Goal: Task Accomplishment & Management: Manage account settings

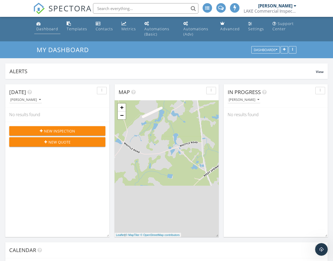
click at [55, 28] on div "Dashboard" at bounding box center [47, 28] width 22 height 5
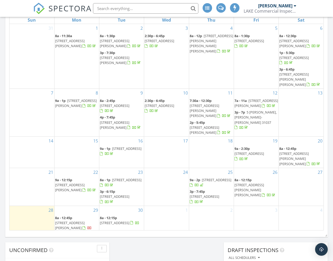
scroll to position [302, 0]
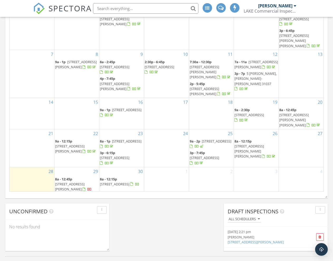
click at [85, 182] on span "102 Lakeview Dr N, Ivey 31031" at bounding box center [70, 187] width 30 height 10
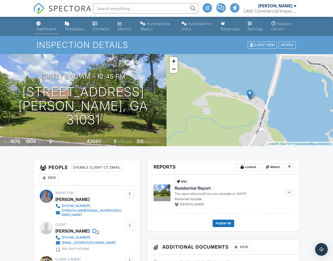
click at [45, 32] on link "Dashboard" at bounding box center [46, 26] width 24 height 15
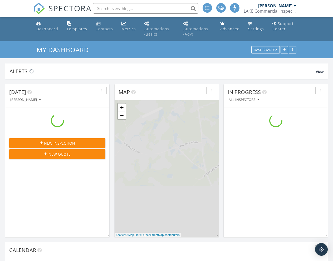
scroll to position [480, 333]
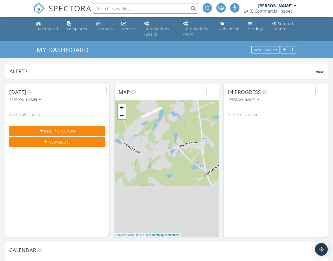
click at [47, 29] on div "Dashboard" at bounding box center [47, 28] width 22 height 5
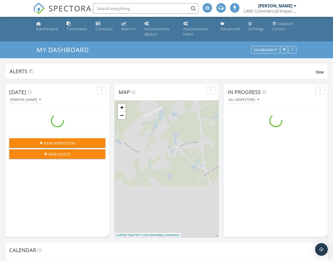
scroll to position [480, 333]
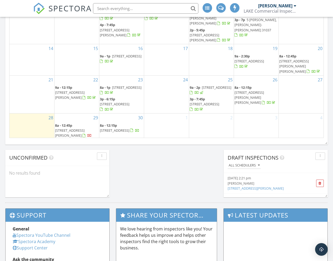
scroll to position [356, 0]
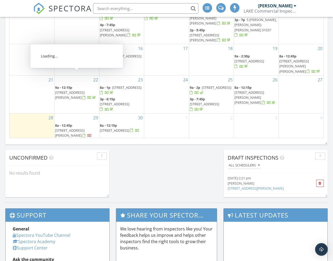
click at [85, 128] on span "102 Lakeview Dr N, Ivey 31031" at bounding box center [70, 133] width 30 height 10
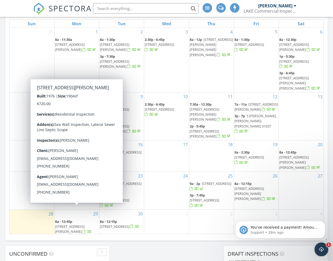
click at [322, 249] on icon "Open Intercom Messenger" at bounding box center [321, 249] width 4 height 4
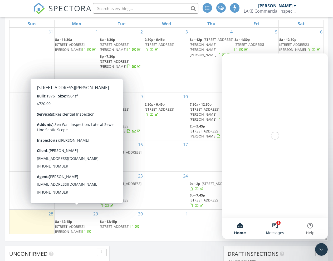
click at [275, 227] on button "1 Messages" at bounding box center [275, 228] width 35 height 21
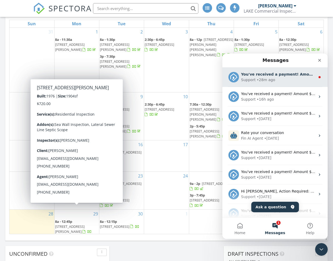
click at [288, 83] on div "You've received a payment! Amount $720.00 Fee $23.80 Net $696.20 Transaction # …" at bounding box center [274, 77] width 105 height 20
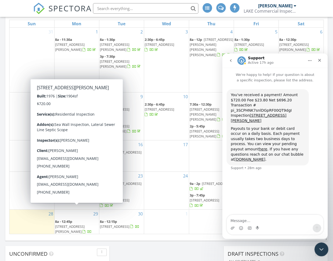
drag, startPoint x: 322, startPoint y: 246, endPoint x: 323, endPoint y: 243, distance: 2.9
click at [323, 245] on div "Close Intercom Messenger" at bounding box center [320, 249] width 13 height 13
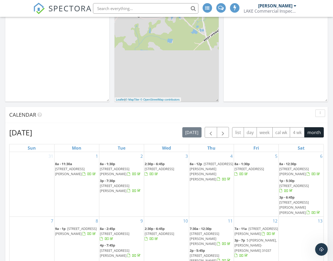
scroll to position [85, 0]
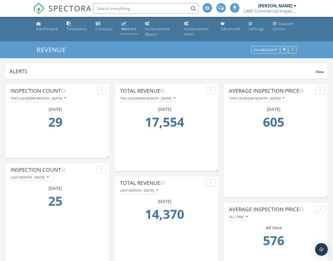
scroll to position [113, 104]
click at [48, 29] on div "Dashboard" at bounding box center [47, 28] width 22 height 5
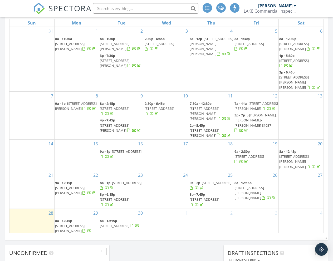
scroll to position [261, 0]
click at [85, 223] on span "102 Lakeview Dr N, Ivey 31031" at bounding box center [70, 228] width 30 height 10
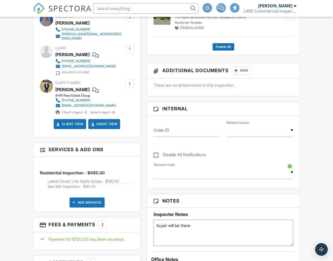
click at [129, 86] on div at bounding box center [129, 83] width 5 height 5
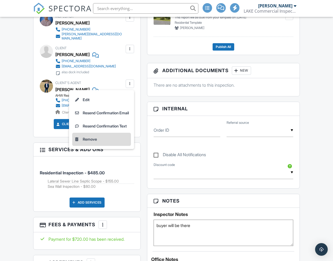
click at [91, 142] on li "Remove" at bounding box center [101, 139] width 59 height 13
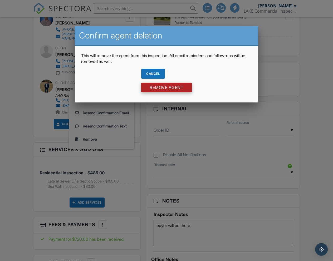
click at [151, 89] on input "Remove Agent" at bounding box center [166, 87] width 51 height 9
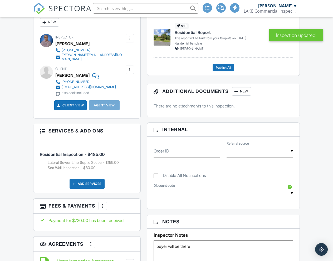
scroll to position [88, 0]
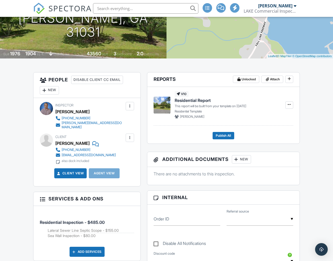
click at [49, 95] on div "New" at bounding box center [49, 90] width 19 height 8
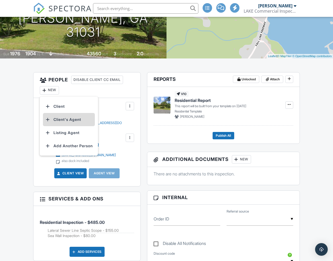
click at [64, 126] on li "Client's Agent" at bounding box center [69, 119] width 52 height 13
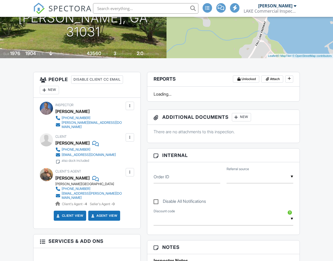
scroll to position [88, 0]
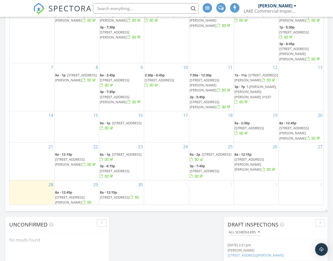
scroll to position [299, 0]
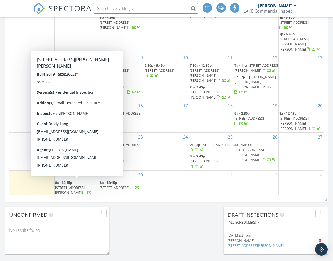
click at [86, 197] on span "542 Thompson Rd, Dexter 31019" at bounding box center [76, 204] width 42 height 15
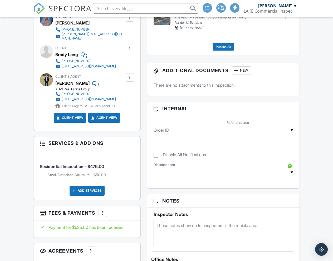
scroll to position [274, 0]
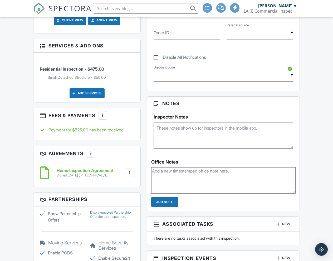
click at [219, 137] on textarea at bounding box center [224, 135] width 140 height 26
click at [230, 133] on textarea "[PERSON_NAME] will be there just give him a 30 min heads up" at bounding box center [224, 135] width 140 height 26
click at [250, 134] on textarea "Adam will be there just give him a 30 or hour min heads up" at bounding box center [224, 135] width 140 height 26
type textarea "[PERSON_NAME] will be there just give him a 30 or hour heads up"
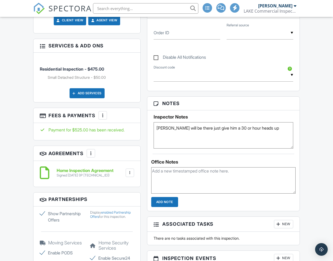
click at [168, 207] on input "Add Note" at bounding box center [164, 202] width 27 height 10
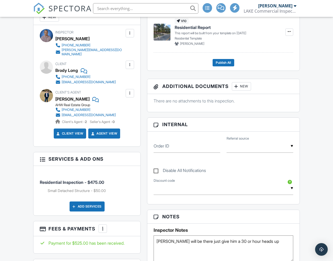
scroll to position [0, 0]
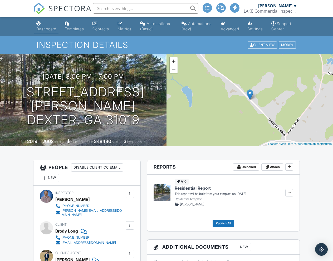
click at [49, 30] on div "Dashboard" at bounding box center [46, 29] width 20 height 4
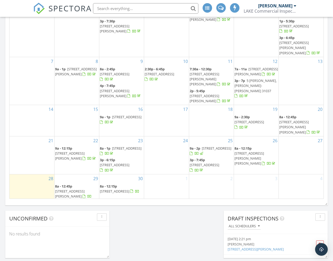
scroll to position [296, 0]
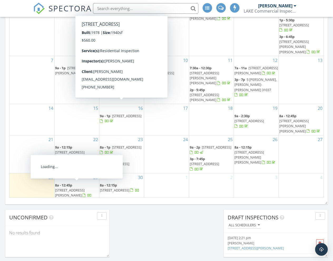
click at [81, 200] on span "[STREET_ADDRESS][PERSON_NAME][PERSON_NAME]" at bounding box center [76, 207] width 42 height 15
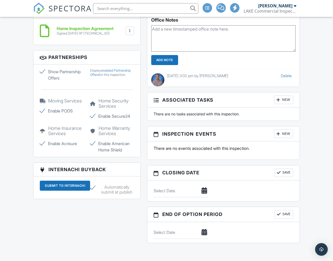
scroll to position [241, 0]
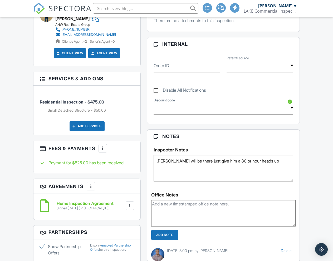
click at [267, 168] on textarea "Adam will be there just give him a 30 or hour heads up" at bounding box center [224, 168] width 140 height 26
type textarea "Adam will be there just give him a 30 or hour heads up also shop"
click at [161, 238] on input "Add Note" at bounding box center [164, 235] width 27 height 10
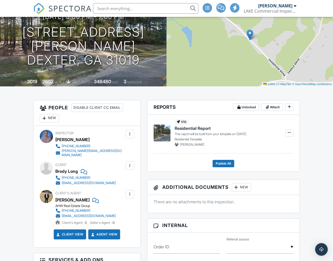
scroll to position [0, 0]
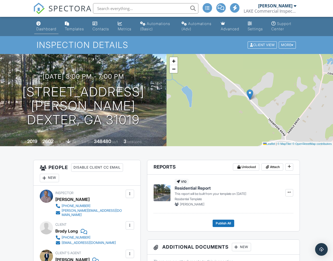
click at [54, 28] on div "Dashboard" at bounding box center [46, 29] width 20 height 4
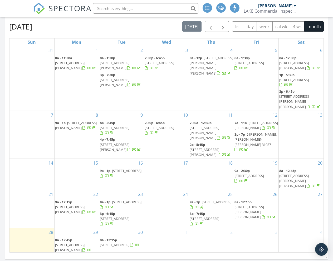
scroll to position [358, 0]
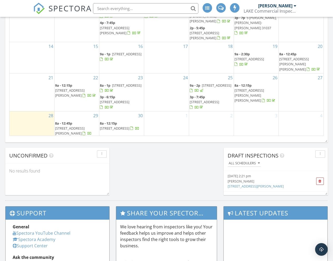
click at [85, 126] on span "102 Lakeview Dr N, Ivey 31031" at bounding box center [70, 131] width 30 height 10
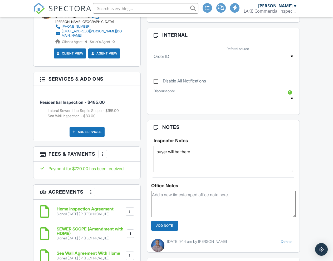
scroll to position [251, 0]
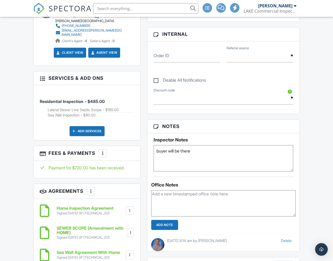
click at [198, 156] on textarea "buyer will be there" at bounding box center [224, 158] width 140 height 26
type textarea "buyer will be there 6741"
click at [173, 230] on input "Add Note" at bounding box center [164, 225] width 27 height 10
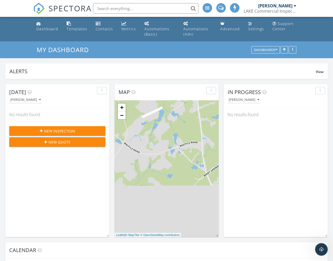
scroll to position [480, 333]
